Goal: Task Accomplishment & Management: Use online tool/utility

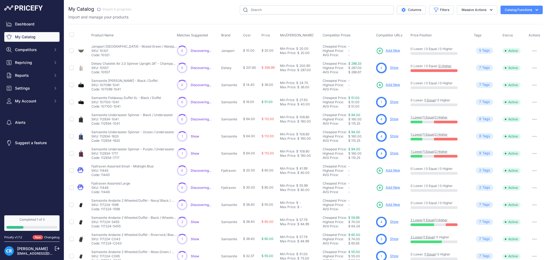
drag, startPoint x: 133, startPoint y: 9, endPoint x: 108, endPoint y: 8, distance: 25.7
click at [108, 8] on span "Import in progress" at bounding box center [114, 9] width 41 height 6
drag, startPoint x: 172, startPoint y: 34, endPoint x: 178, endPoint y: 40, distance: 8.7
click at [178, 40] on tr "Product Name Matches Suggested Brand Cost" at bounding box center [305, 35] width 474 height 13
click at [188, 8] on div "Columns Filters Status All Status Only Enabled Only Disabled" at bounding box center [339, 9] width 408 height 9
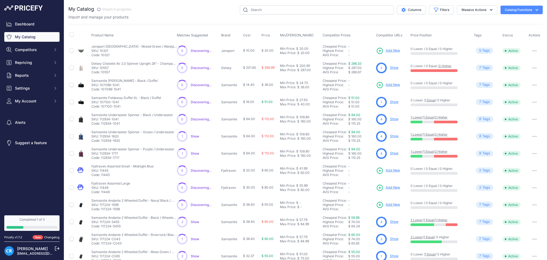
drag, startPoint x: 186, startPoint y: 35, endPoint x: 209, endPoint y: 36, distance: 22.2
click at [209, 36] on th "Matches Suggested" at bounding box center [198, 35] width 44 height 13
drag, startPoint x: 172, startPoint y: 34, endPoint x: 168, endPoint y: 36, distance: 5.2
click at [168, 36] on th "Product Name" at bounding box center [132, 35] width 85 height 13
drag, startPoint x: 87, startPoint y: 35, endPoint x: 148, endPoint y: 20, distance: 63.4
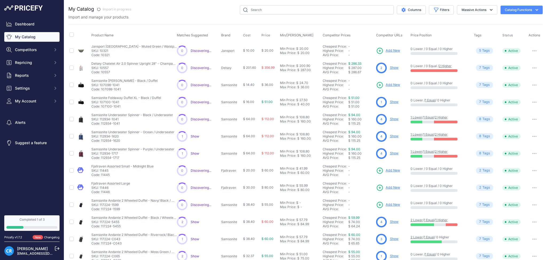
click at [148, 20] on div "My Catalog" at bounding box center [305, 160] width 474 height 310
drag, startPoint x: 438, startPoint y: 7, endPoint x: 443, endPoint y: 26, distance: 20.0
click at [438, 7] on button "Filters" at bounding box center [441, 9] width 25 height 9
click at [424, 77] on select "Select an option American Tourister Delsey Fjallraven Fpm Milano High Sierra Ja…" at bounding box center [423, 75] width 51 height 9
select select "Samsonite"
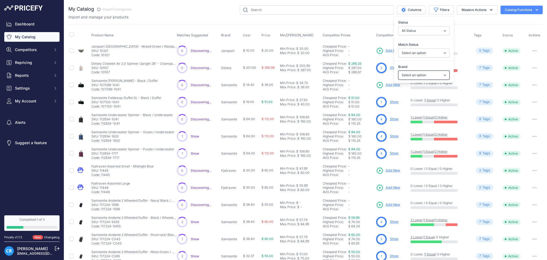
click at [398, 71] on select "Select an option American Tourister Delsey Fjallraven Fpm Milano High Sierra Ja…" at bounding box center [423, 75] width 51 height 9
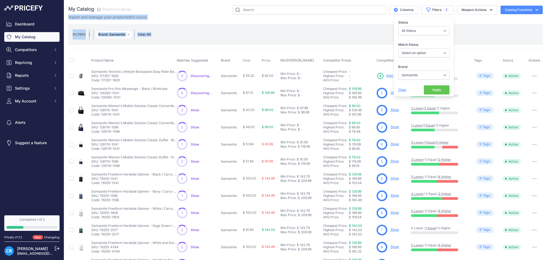
click at [438, 92] on button "Apply" at bounding box center [437, 89] width 26 height 9
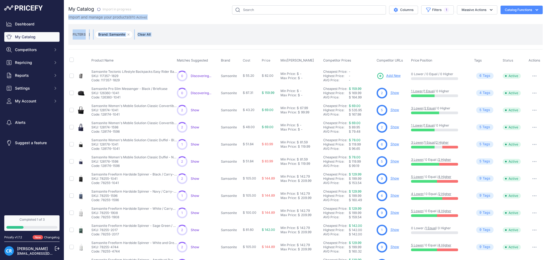
click at [204, 26] on div "FILTERS | Brand: Samsonite Remove filter option Clear All" at bounding box center [305, 34] width 474 height 21
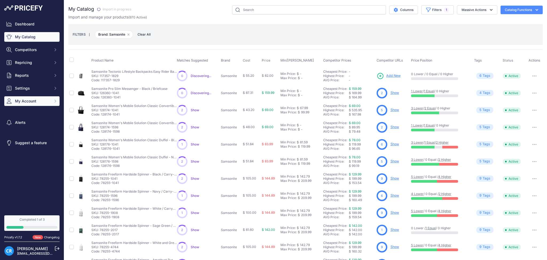
click at [39, 99] on span "My Account" at bounding box center [32, 100] width 35 height 5
click at [44, 87] on span "Settings" at bounding box center [32, 87] width 35 height 5
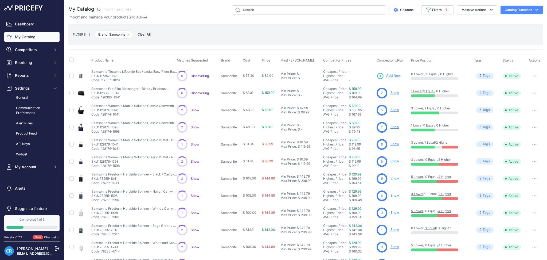
click at [24, 135] on link "Product Feed" at bounding box center [31, 133] width 55 height 9
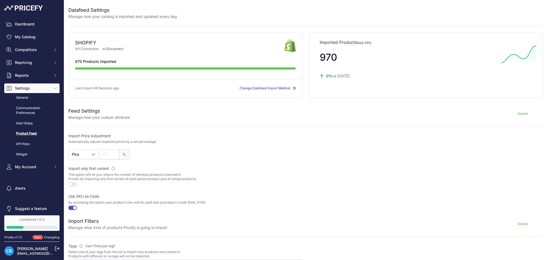
click at [20, 29] on div "Dashboard My Catalog Competitors Competitors Monitored URLs MAP infringements R…" at bounding box center [31, 95] width 55 height 152
click at [28, 49] on span "Competitors" at bounding box center [32, 49] width 35 height 5
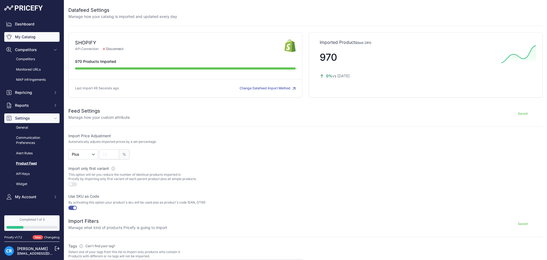
click at [32, 35] on link "My Catalog" at bounding box center [31, 37] width 55 height 10
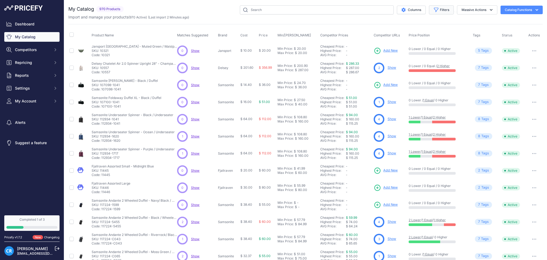
click at [441, 12] on button "Filters" at bounding box center [441, 9] width 25 height 9
drag, startPoint x: 416, startPoint y: 74, endPoint x: 416, endPoint y: 77, distance: 3.5
click at [416, 74] on select "Select an option American Tourister Delsey Fjallraven Fpm Milano High Sierra Ja…" at bounding box center [423, 75] width 51 height 9
select select "Samsonite"
click at [398, 71] on select "Select an option American Tourister Delsey Fjallraven Fpm Milano High Sierra Ja…" at bounding box center [423, 75] width 51 height 9
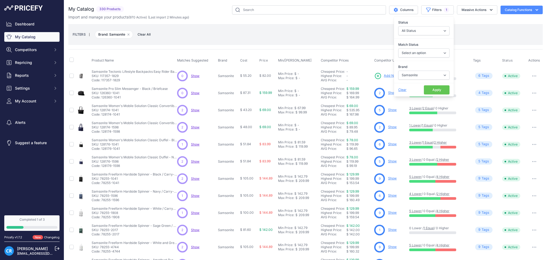
click at [433, 91] on button "Apply" at bounding box center [437, 89] width 26 height 9
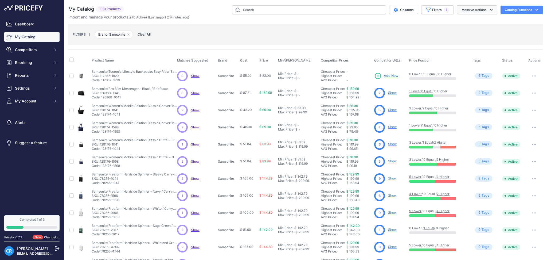
click at [475, 11] on button "Massive Actions" at bounding box center [477, 9] width 40 height 9
click at [508, 9] on button "Catalog Functions" at bounding box center [522, 10] width 42 height 9
click at [503, 30] on div "Export" at bounding box center [513, 31] width 60 height 10
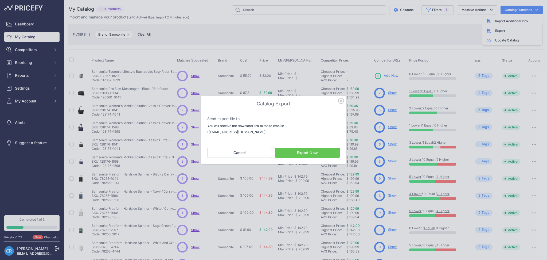
drag, startPoint x: 313, startPoint y: 152, endPoint x: 314, endPoint y: 159, distance: 7.7
click at [313, 154] on button "Export Now" at bounding box center [307, 152] width 65 height 10
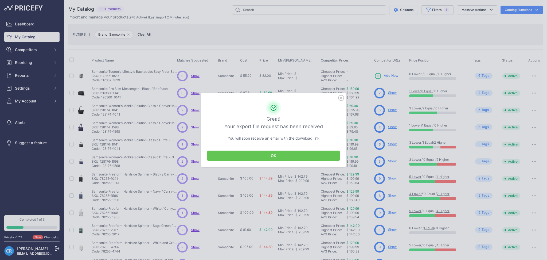
click at [279, 157] on button "OK" at bounding box center [273, 155] width 133 height 10
